Goal: Transaction & Acquisition: Purchase product/service

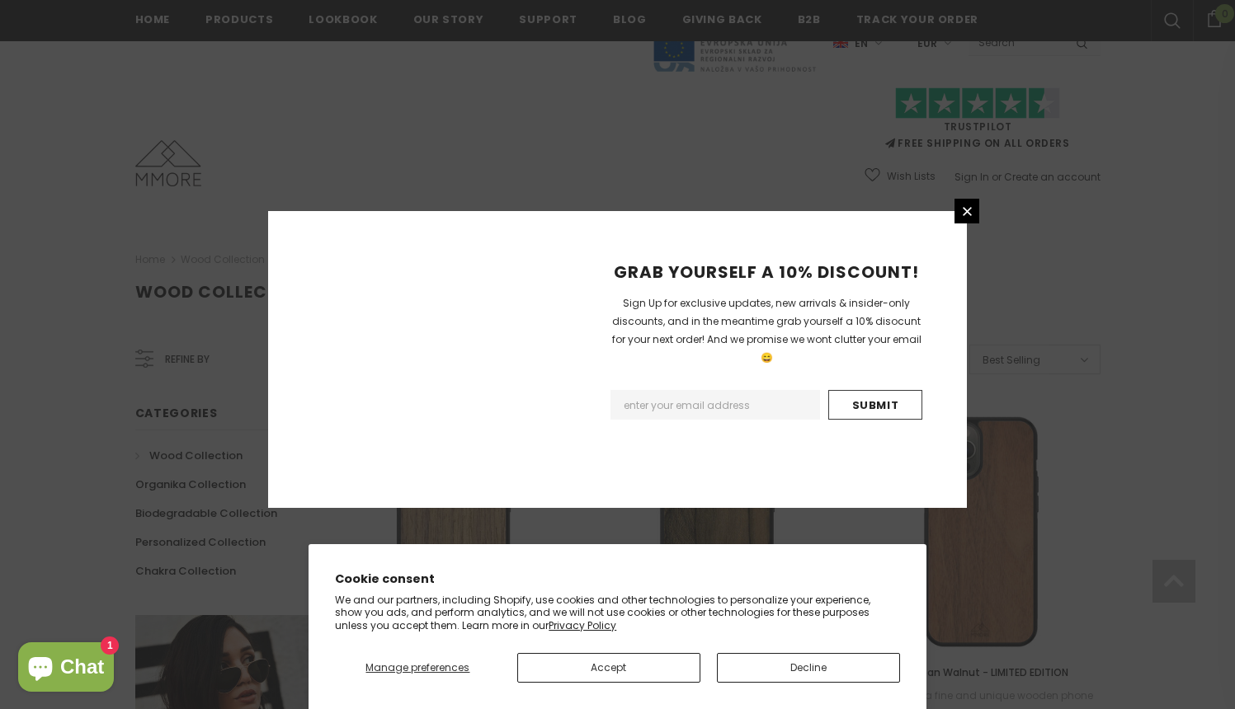
scroll to position [1898, 0]
